Goal: Transaction & Acquisition: Book appointment/travel/reservation

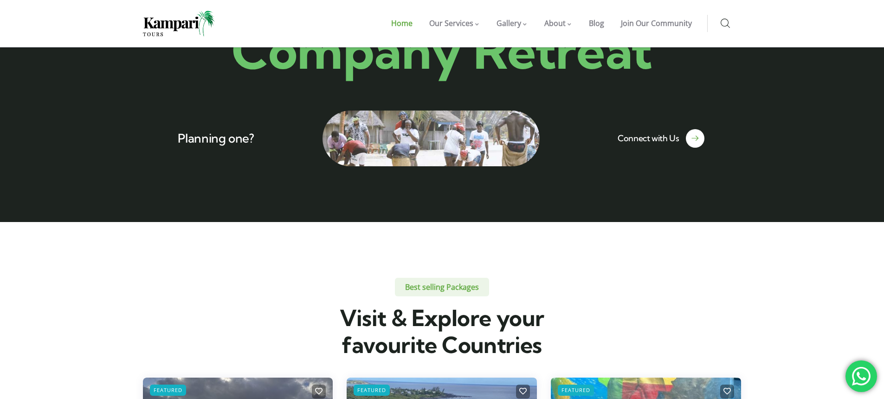
scroll to position [1855, 0]
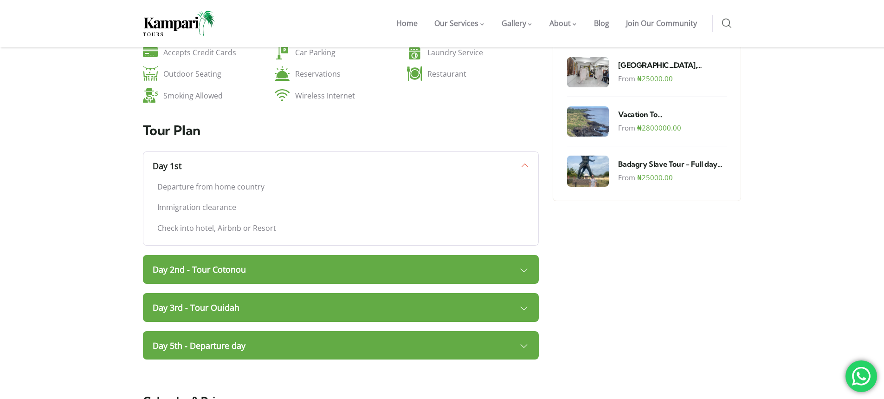
scroll to position [696, 0]
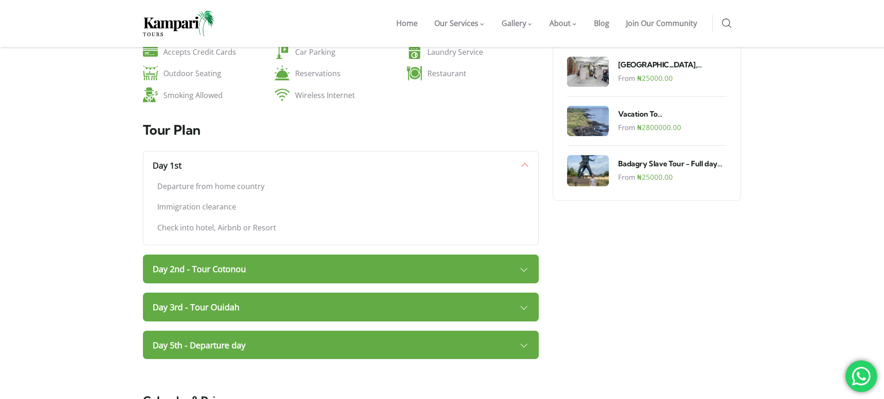
click at [523, 254] on link "Day 2nd - Tour Cotonou" at bounding box center [341, 268] width 396 height 29
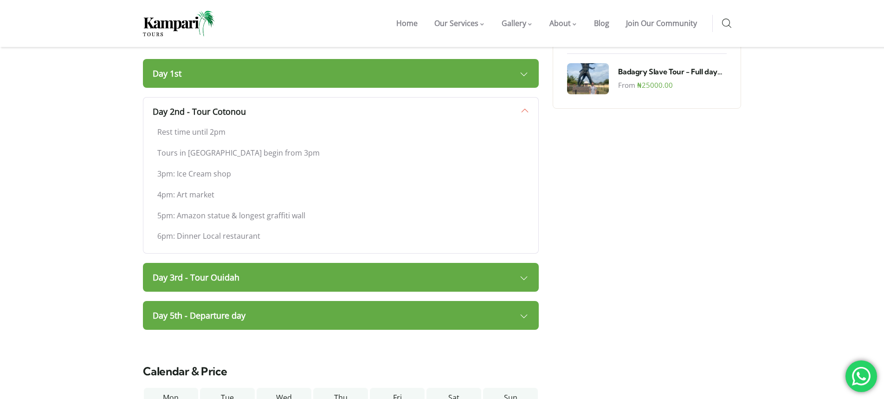
scroll to position [789, 0]
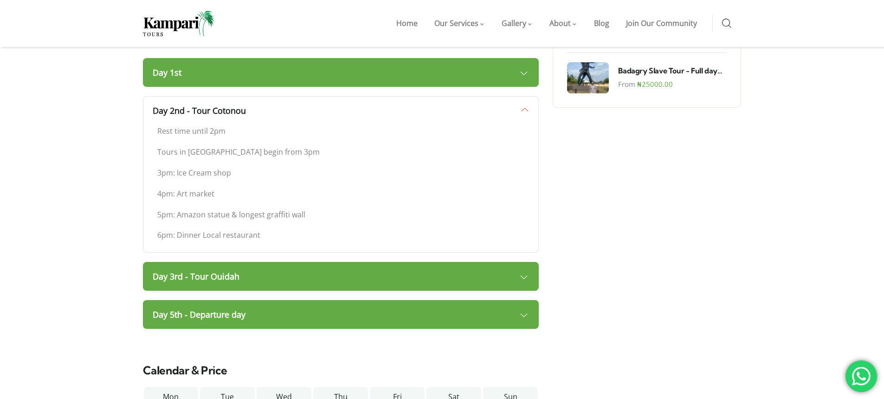
click at [527, 262] on link "Day 3rd - Tour Ouidah" at bounding box center [341, 276] width 396 height 29
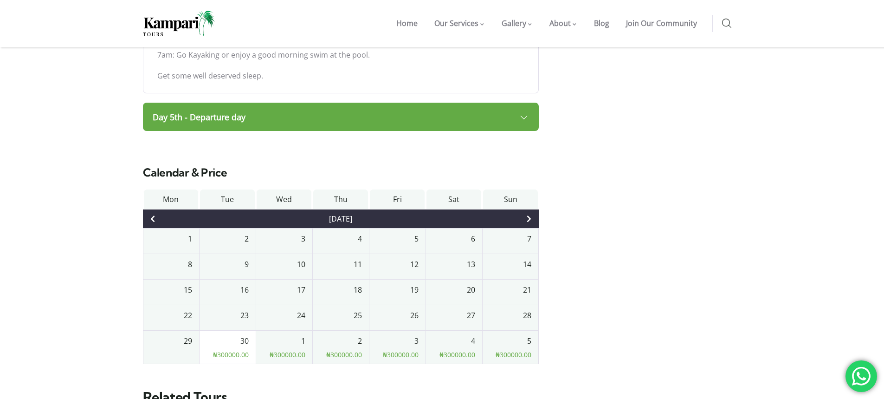
scroll to position [928, 0]
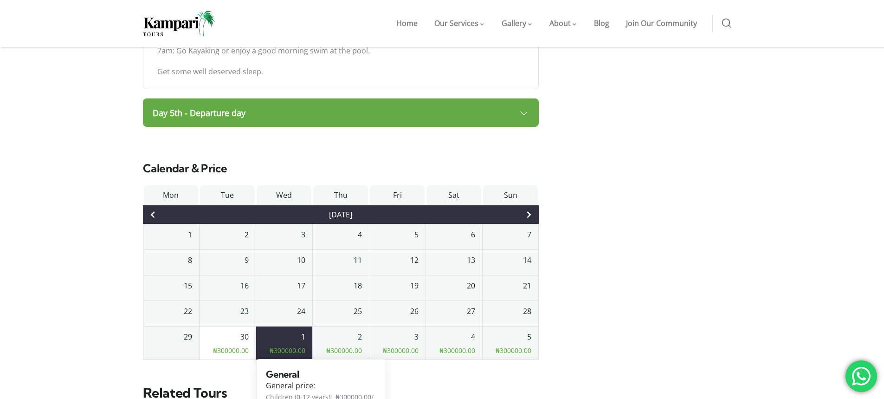
click at [291, 342] on div "₦ 300000.00" at bounding box center [284, 348] width 42 height 13
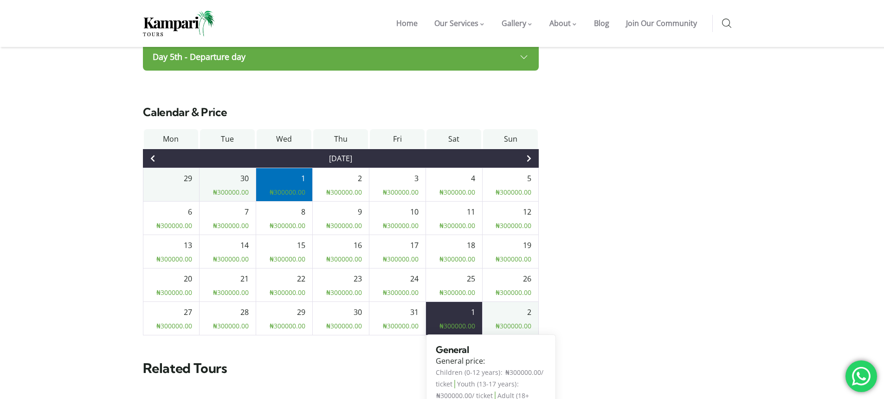
scroll to position [975, 0]
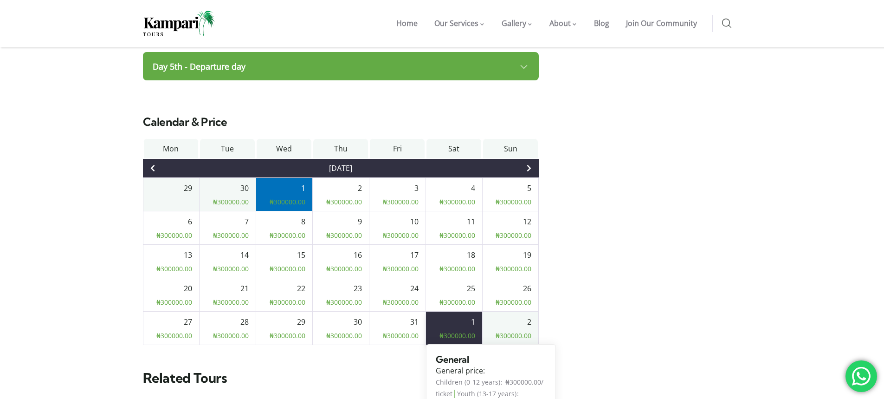
click at [455, 316] on div "1" at bounding box center [454, 321] width 42 height 11
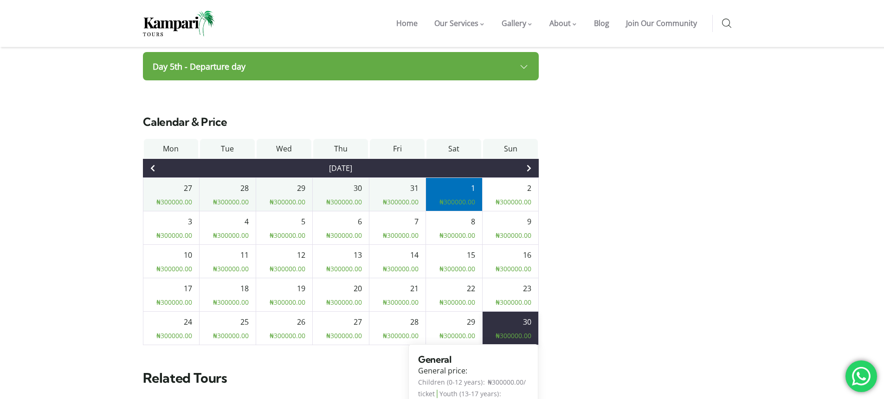
click at [501, 327] on div "₦ 300000.00" at bounding box center [511, 333] width 42 height 13
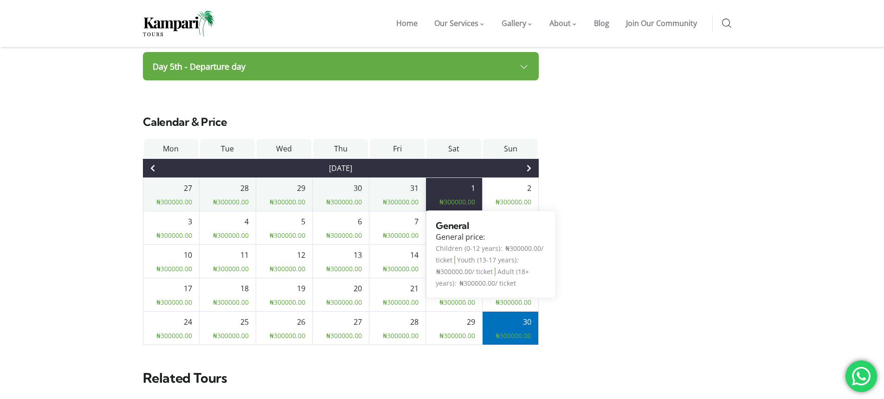
click at [472, 182] on div "1" at bounding box center [454, 187] width 42 height 11
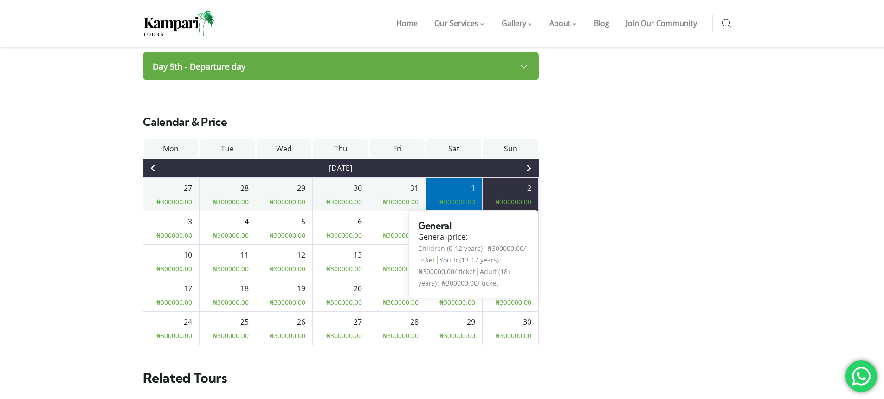
click at [512, 194] on div "₦ 300000.00" at bounding box center [511, 200] width 42 height 13
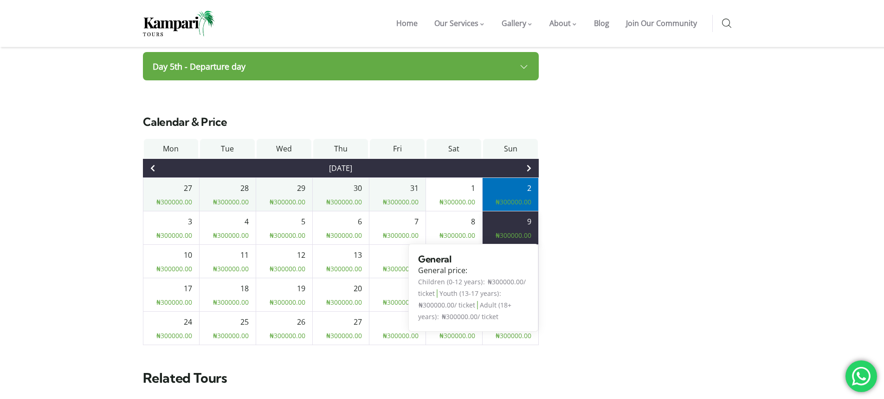
click at [506, 231] on span "₦ 300000.00" at bounding box center [514, 235] width 36 height 9
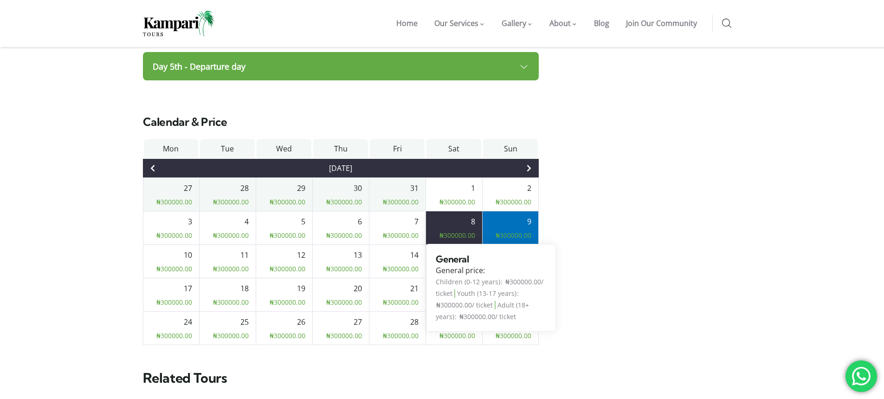
click at [473, 231] on span "₦ 300000.00" at bounding box center [457, 235] width 36 height 9
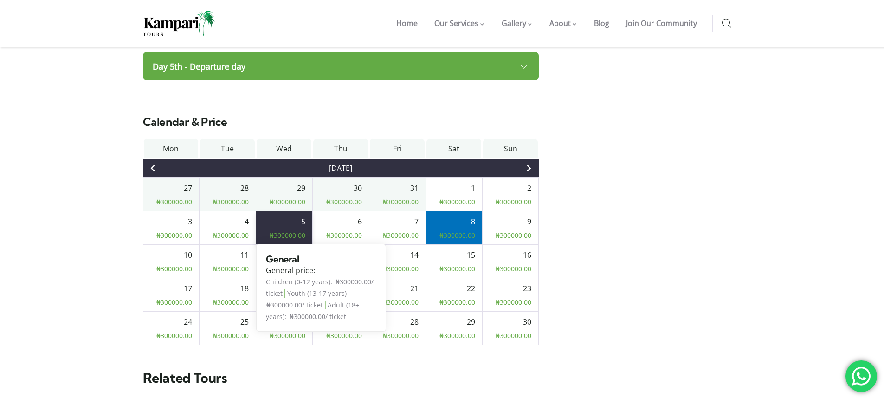
click at [284, 231] on span "₦ 300000.00" at bounding box center [288, 235] width 36 height 9
type input "[DATE]"
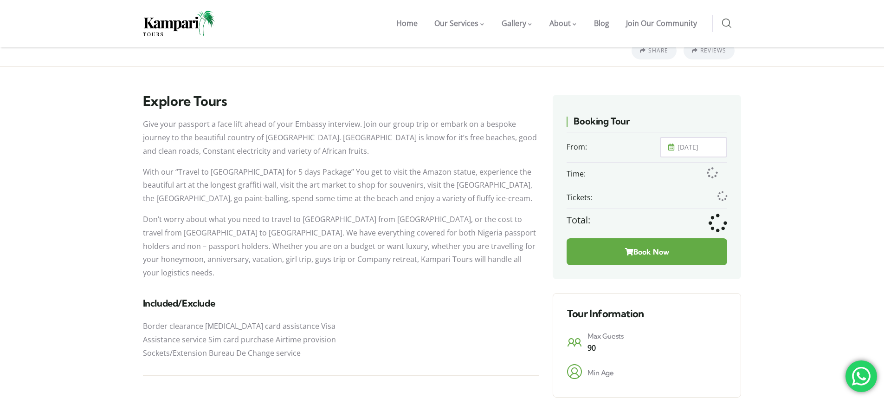
scroll to position [278, 0]
